Goal: Learn about a topic

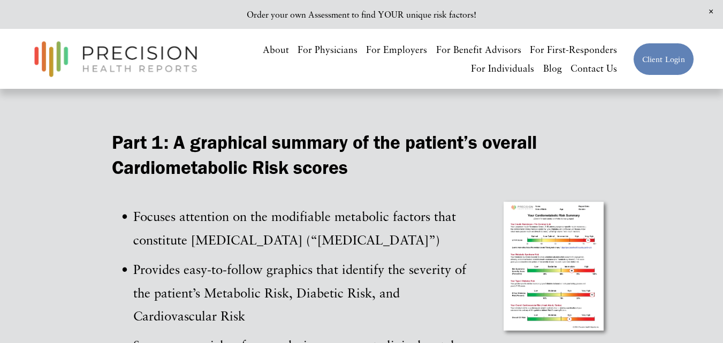
scroll to position [1249, 0]
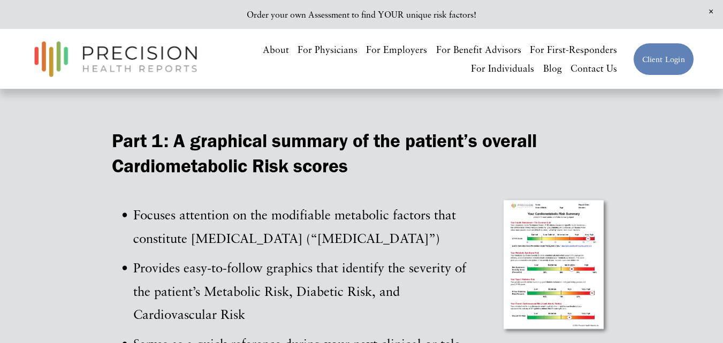
click at [519, 235] on div at bounding box center [555, 266] width 111 height 140
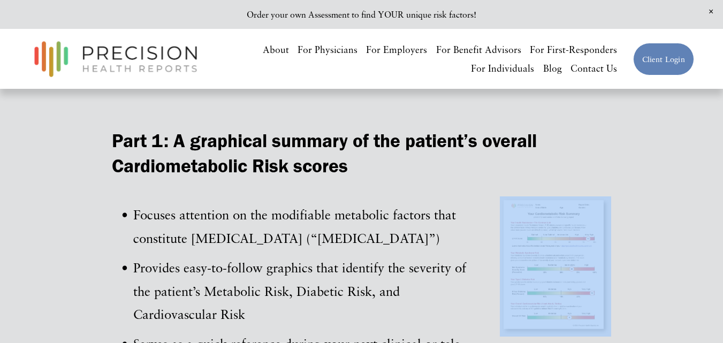
click at [553, 250] on div at bounding box center [555, 266] width 111 height 140
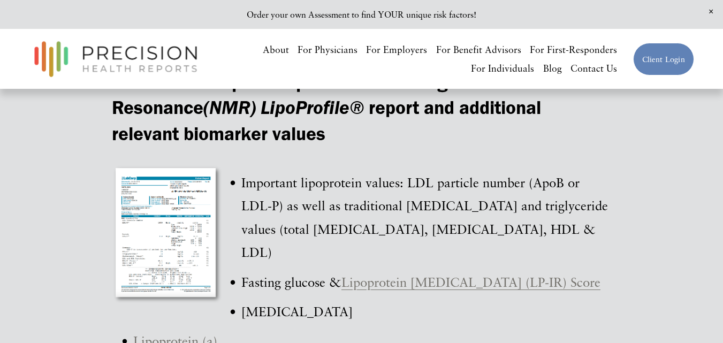
scroll to position [3089, 0]
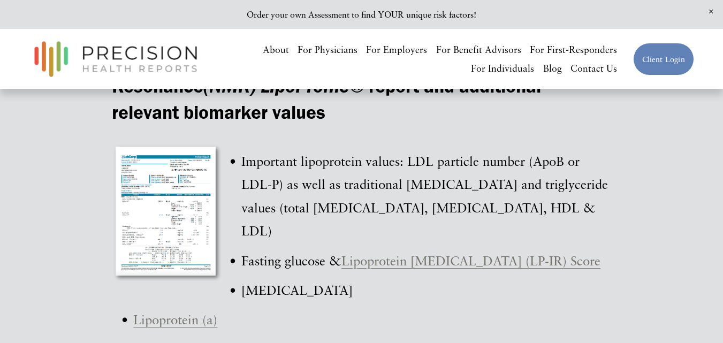
click at [187, 176] on div at bounding box center [167, 213] width 111 height 140
